Goal: Complete application form

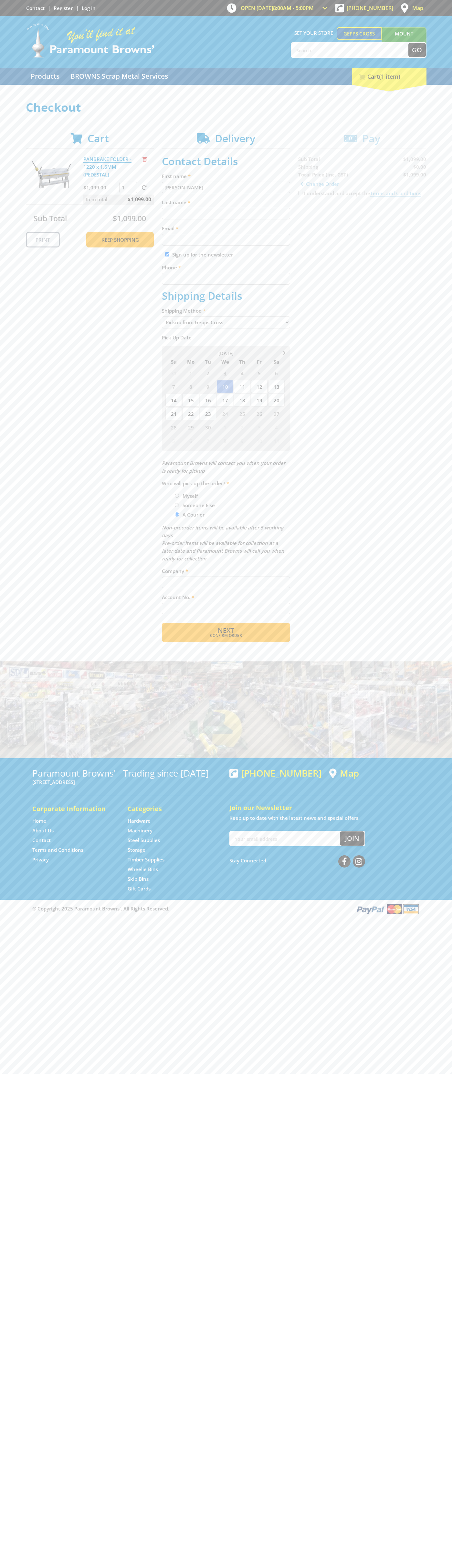
type input "[PERSON_NAME]"
type input "[EMAIL_ADDRESS][DOMAIN_NAME]"
type input "0293744000"
type input "[PERSON_NAME]"
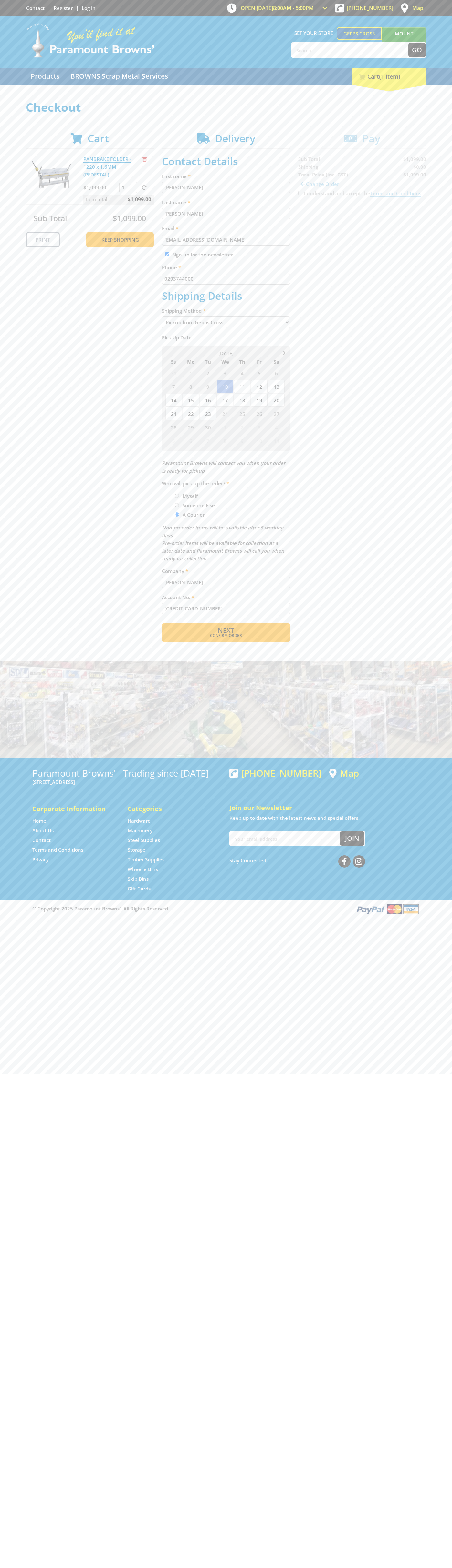
type input "[CREDIT_CARD_NUMBER]"
click at [298, 197] on div "I understand and accept the Terms and Conditions" at bounding box center [362, 193] width 128 height 8
click at [303, 197] on label "I understand and accept the Terms and Conditions" at bounding box center [362, 193] width 118 height 7
click at [298, 195] on input "I understand and accept the Terms and Conditions" at bounding box center [300, 193] width 4 height 4
click at [303, 197] on label "I understand and accept the Terms and Conditions" at bounding box center [362, 193] width 118 height 7
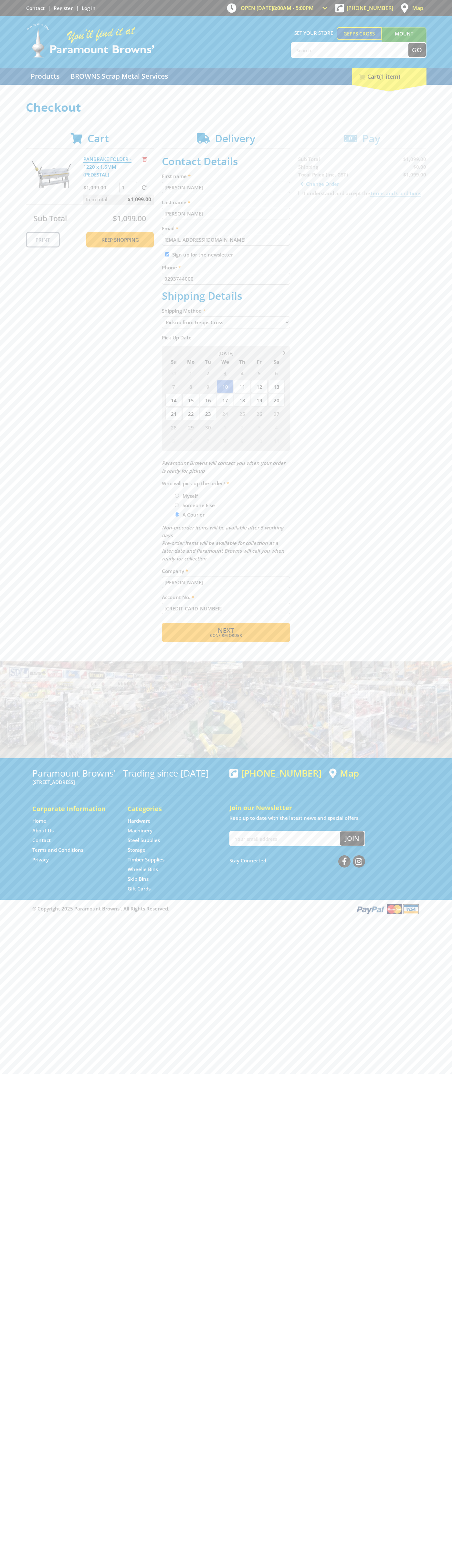
click at [298, 195] on input "I understand and accept the Terms and Conditions" at bounding box center [300, 193] width 4 height 4
click at [298, 197] on div "I understand and accept the Terms and Conditions" at bounding box center [362, 193] width 128 height 8
click at [298, 178] on div "Total Price (inc. GST)" at bounding box center [329, 174] width 63 height 8
